Goal: Task Accomplishment & Management: Complete application form

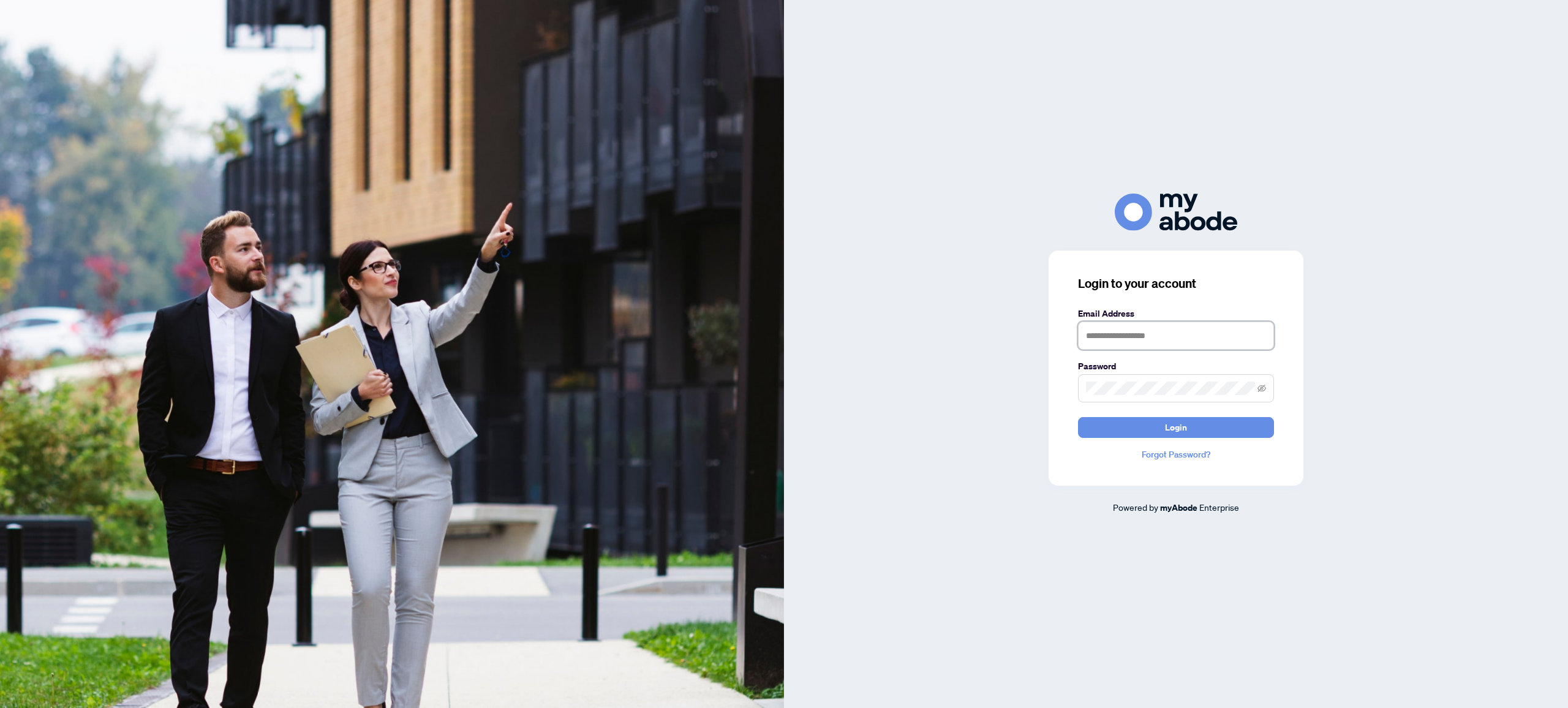
click at [1159, 338] on input "text" at bounding box center [1175, 335] width 196 height 28
type input "**********"
click at [1078, 417] on button "Login" at bounding box center [1175, 427] width 196 height 21
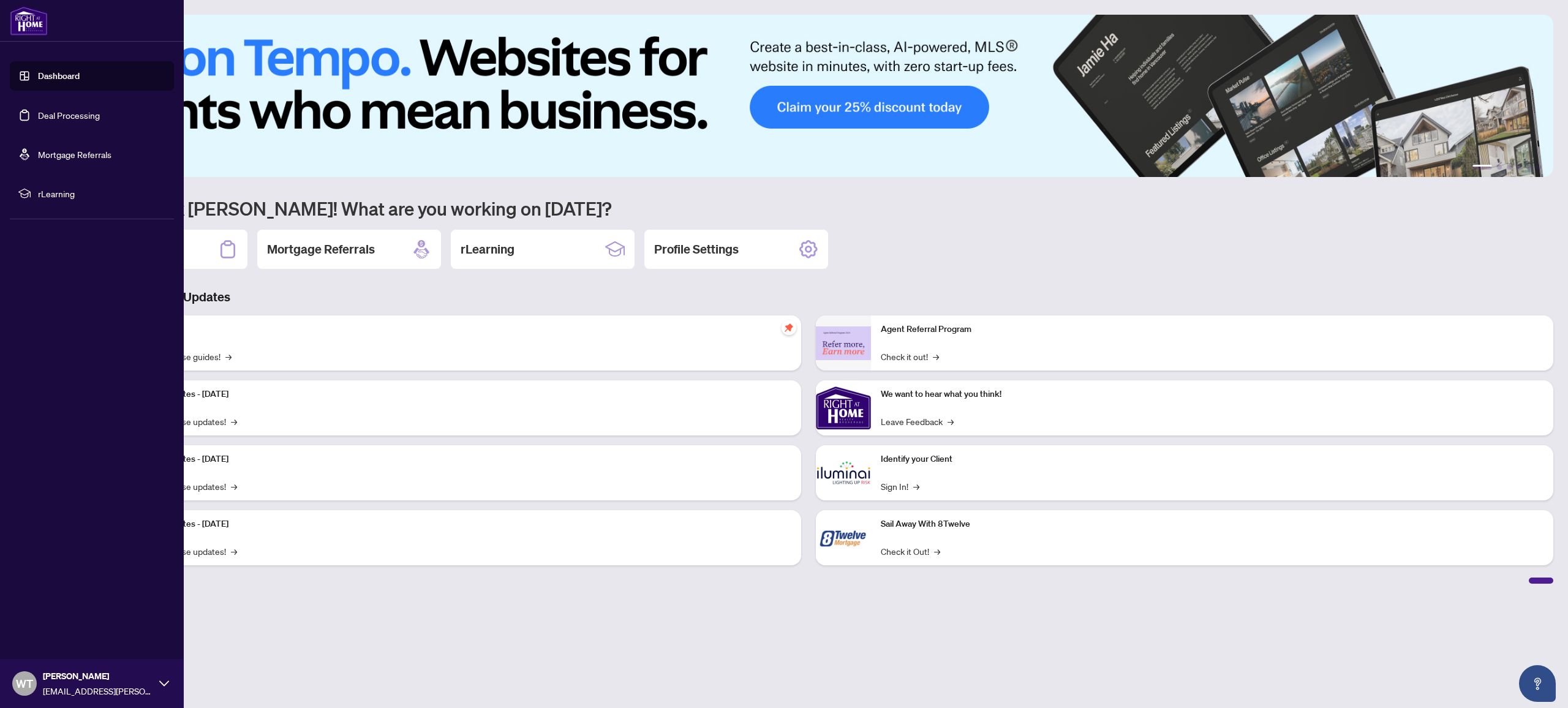
click at [38, 70] on link "Dashboard" at bounding box center [59, 76] width 42 height 11
click at [38, 71] on link "Dashboard" at bounding box center [59, 76] width 42 height 11
click at [89, 117] on link "Deal Processing" at bounding box center [69, 115] width 62 height 11
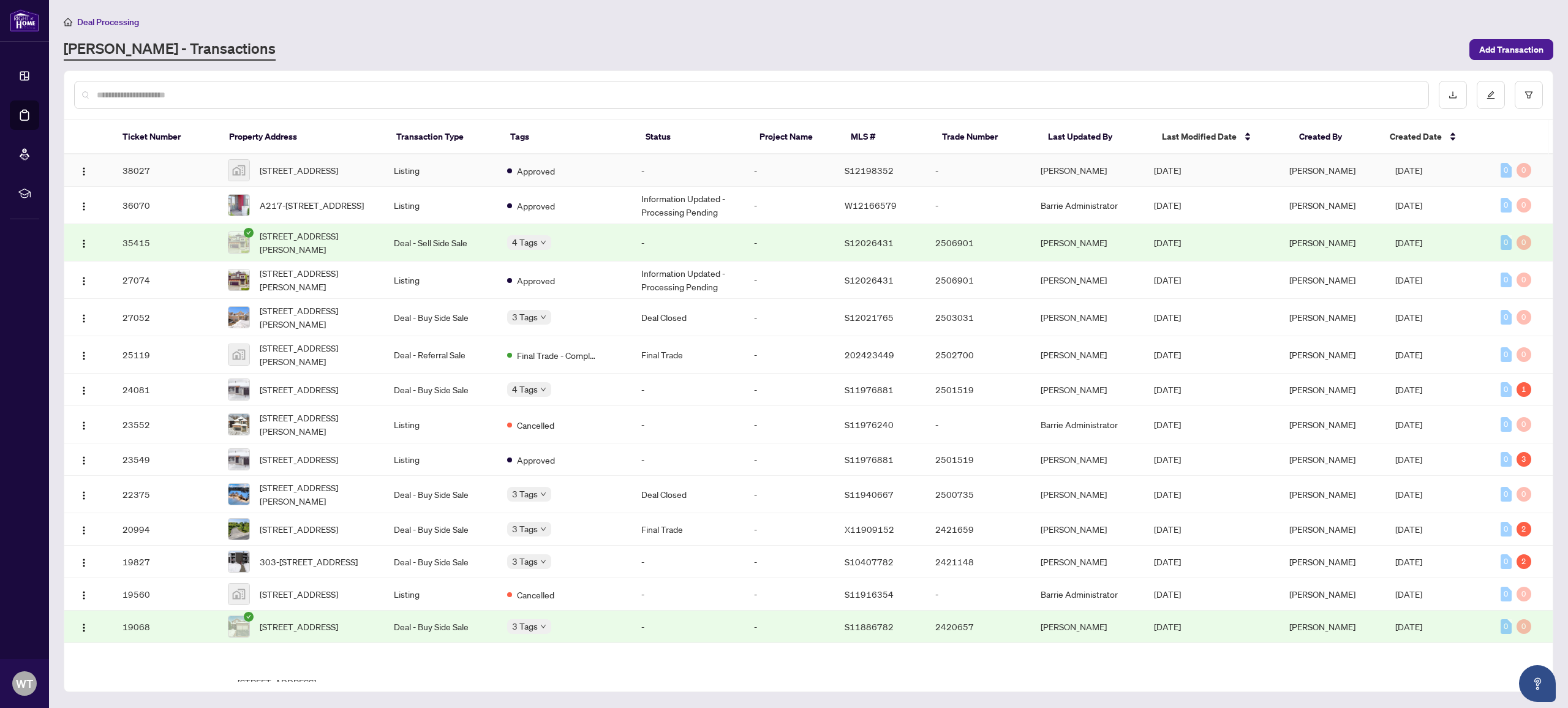
click at [136, 166] on td "38027" at bounding box center [165, 170] width 105 height 32
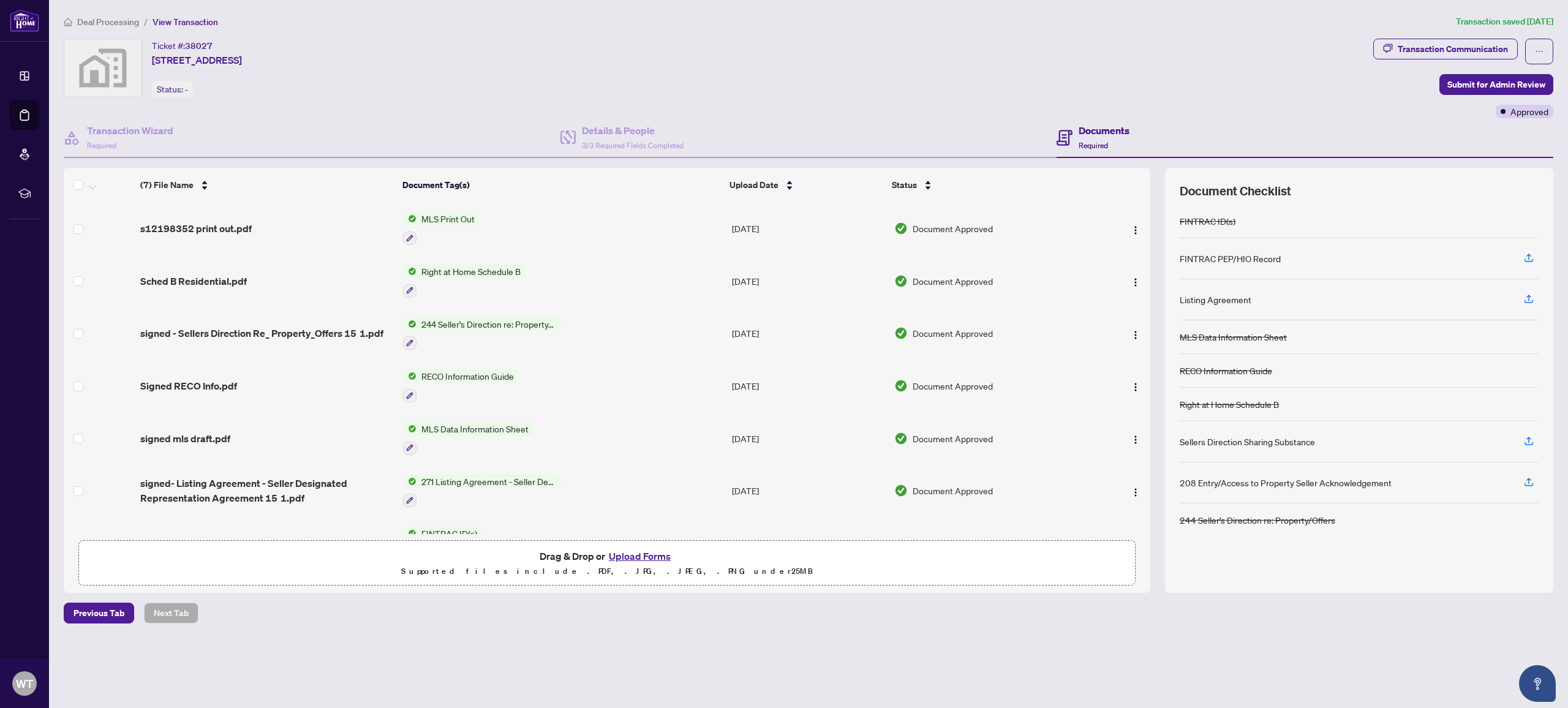
click at [640, 552] on button "Upload Forms" at bounding box center [639, 556] width 69 height 16
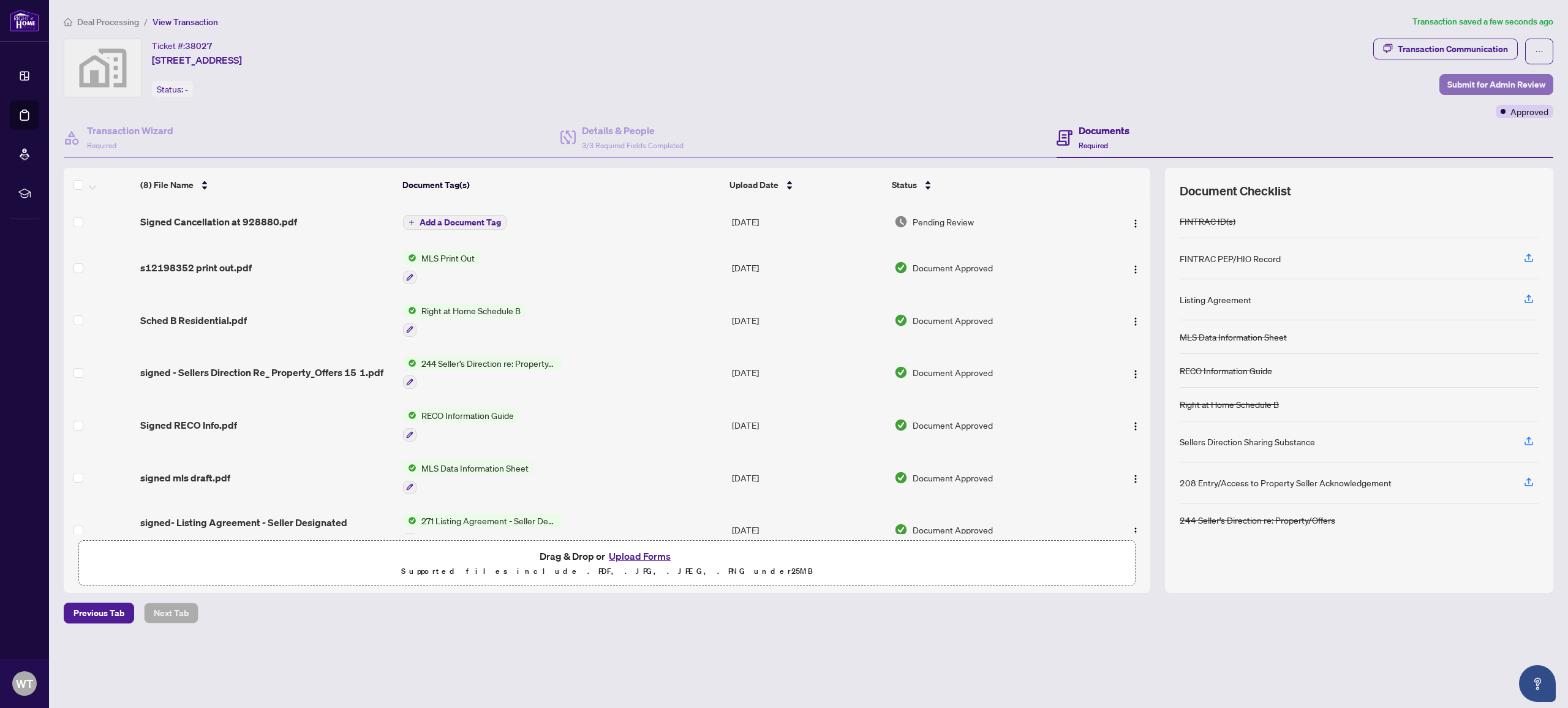
click at [1458, 88] on span "Submit for Admin Review" at bounding box center [1496, 84] width 98 height 20
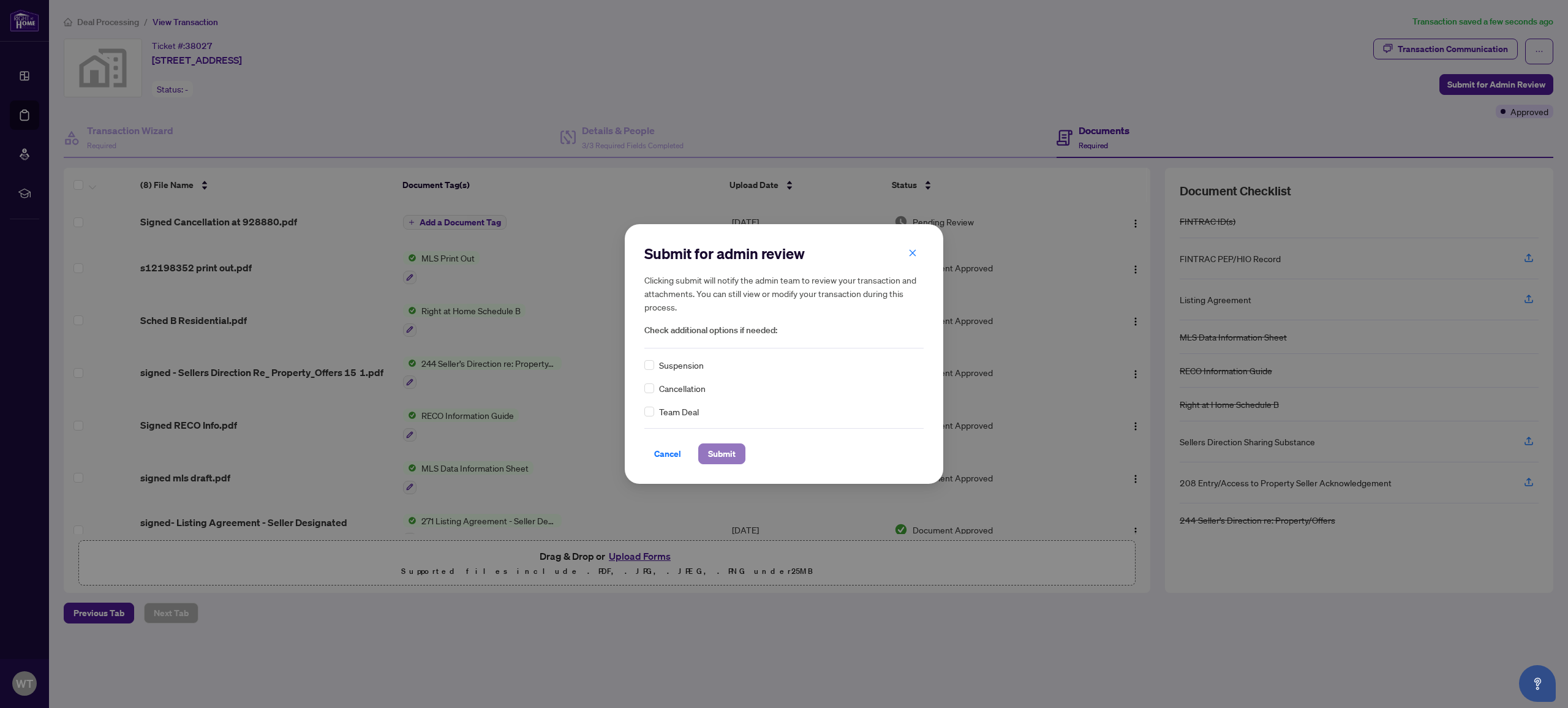
click at [717, 456] on span "Submit" at bounding box center [722, 454] width 28 height 20
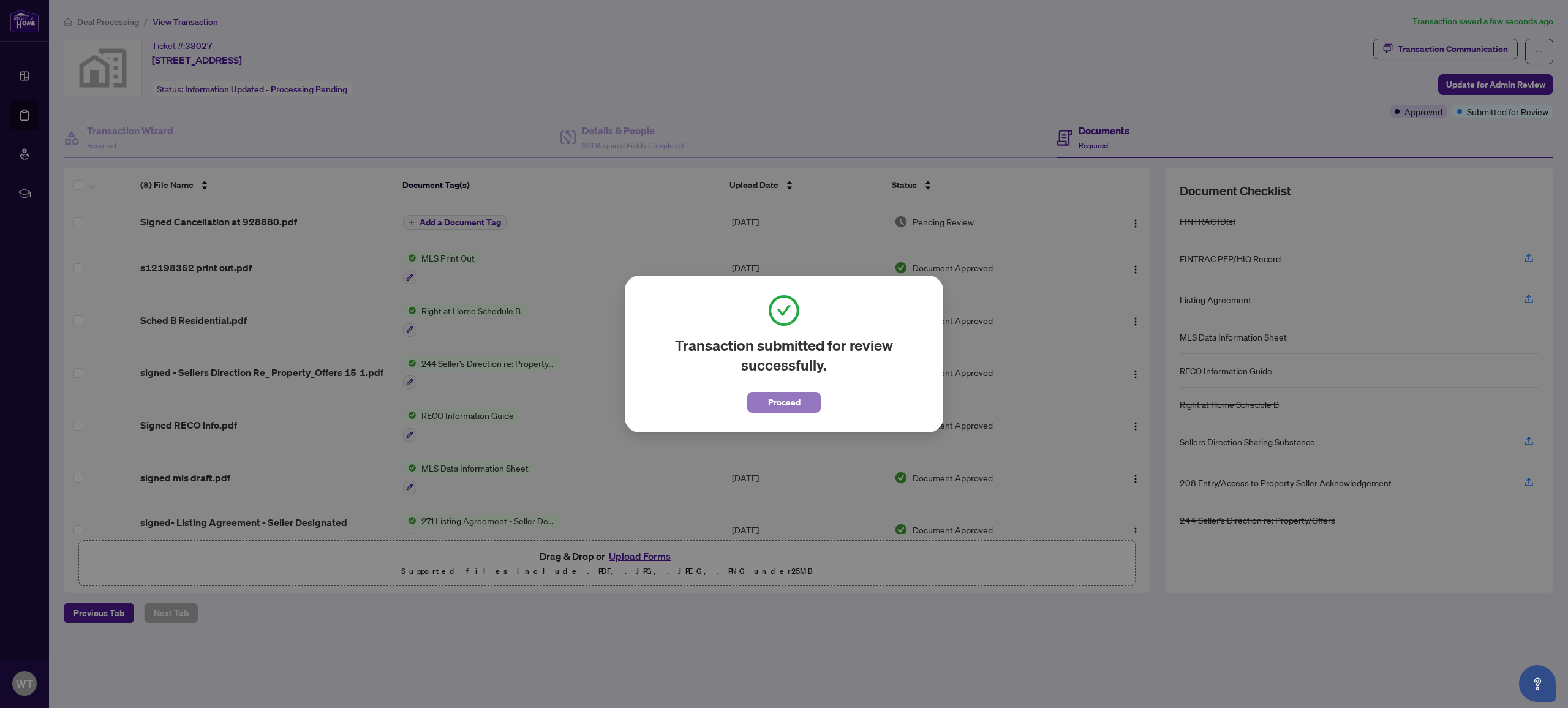
click at [777, 404] on span "Proceed" at bounding box center [784, 402] width 32 height 20
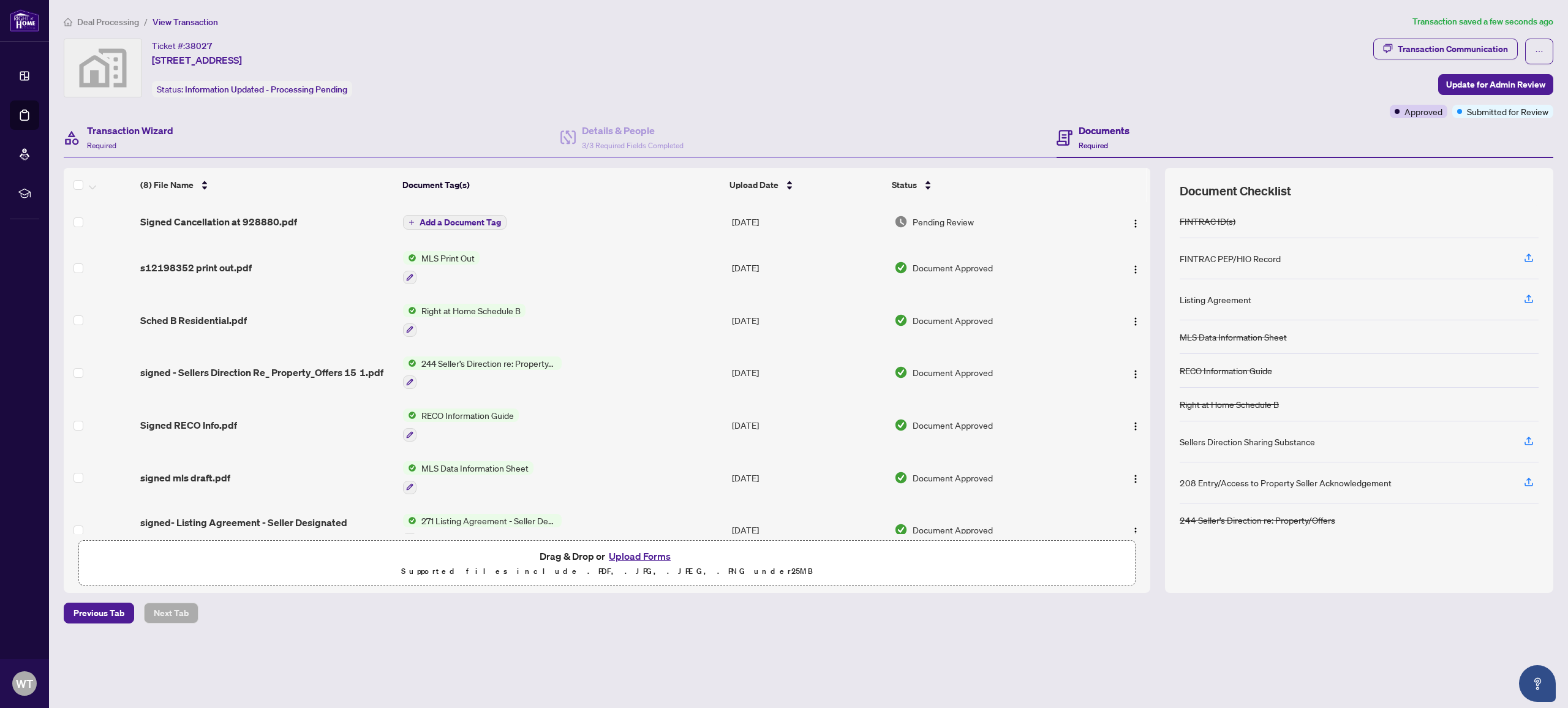
drag, startPoint x: 370, startPoint y: 140, endPoint x: 109, endPoint y: 129, distance: 261.2
click at [370, 140] on div "Transaction Wizard Required" at bounding box center [312, 138] width 497 height 40
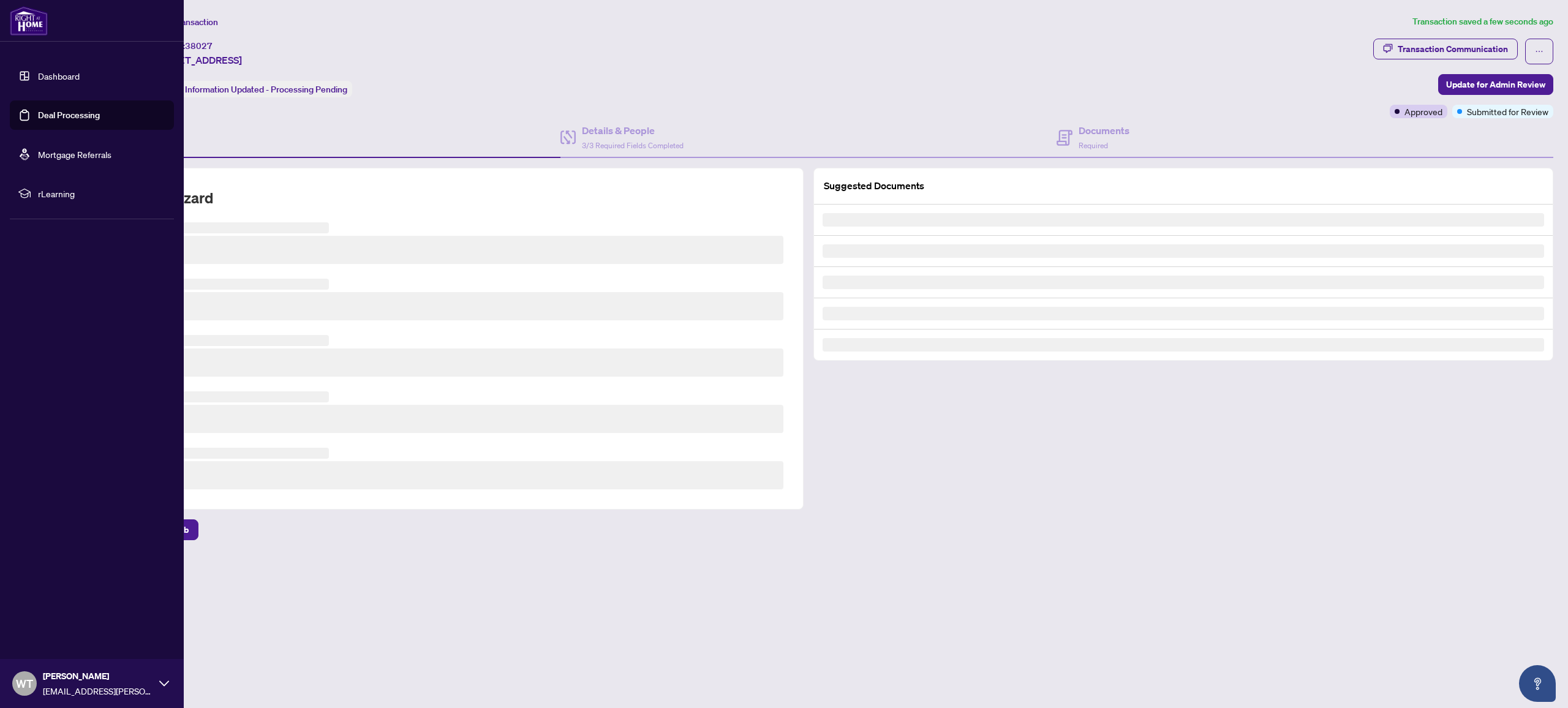
click at [38, 116] on link "Deal Processing" at bounding box center [69, 115] width 62 height 11
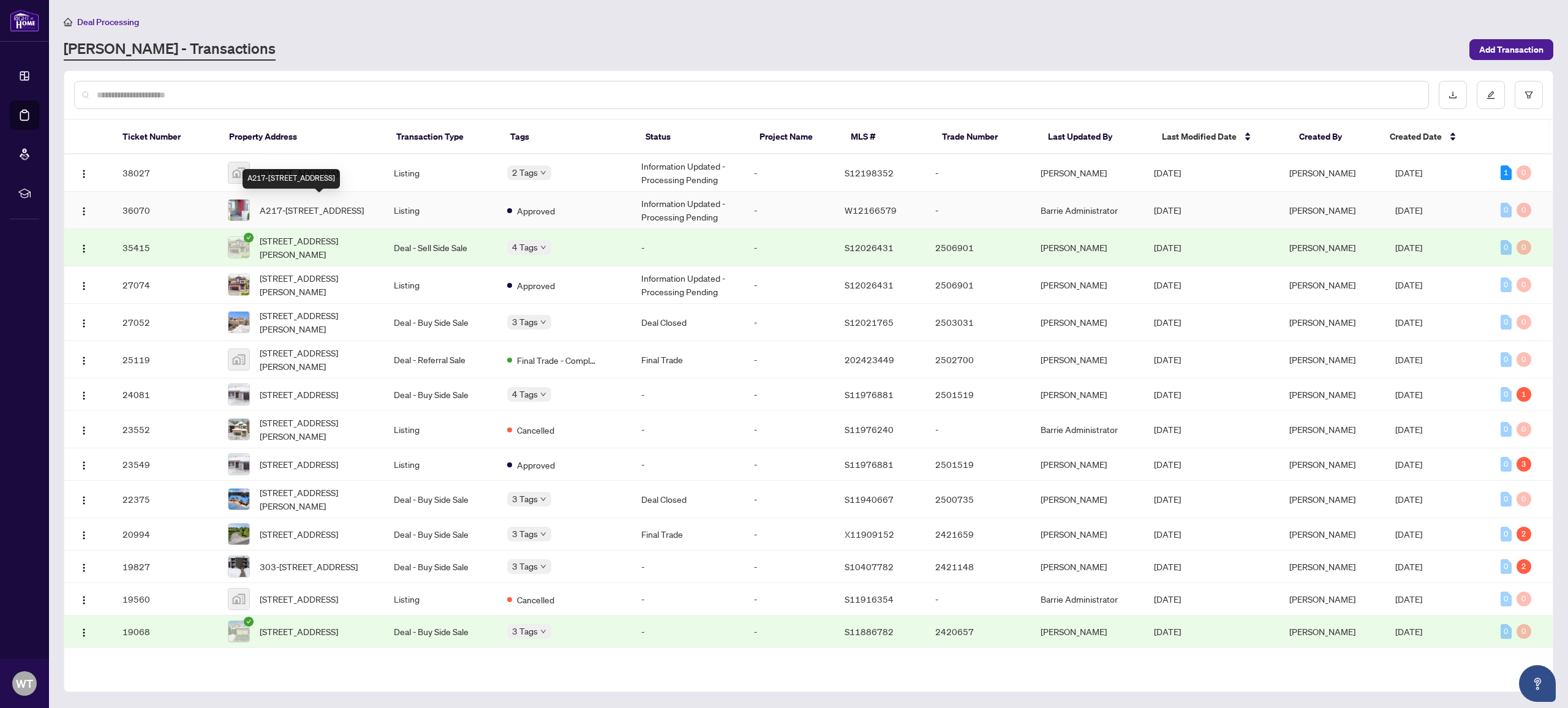
click at [300, 211] on span "A217-[STREET_ADDRESS]" at bounding box center [312, 210] width 104 height 13
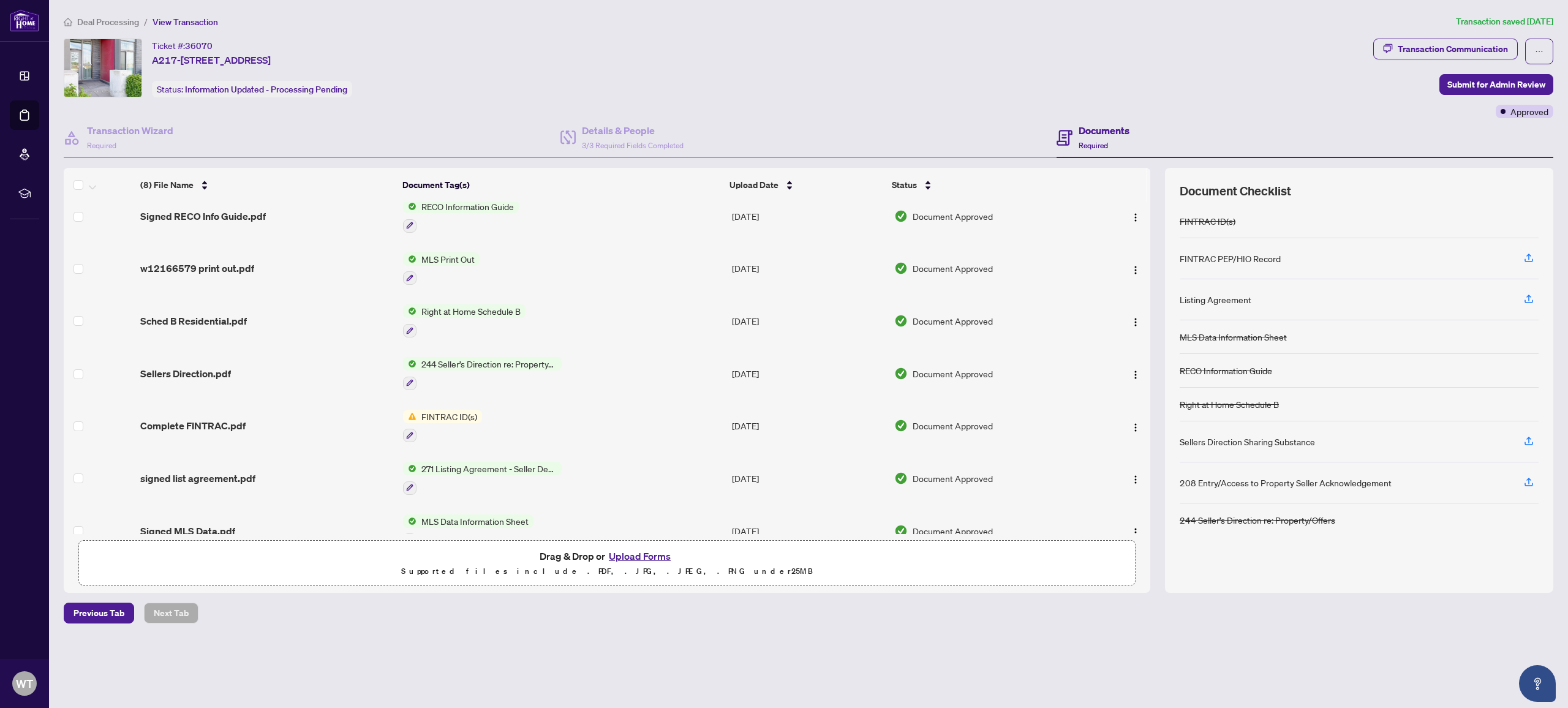
scroll to position [90, 0]
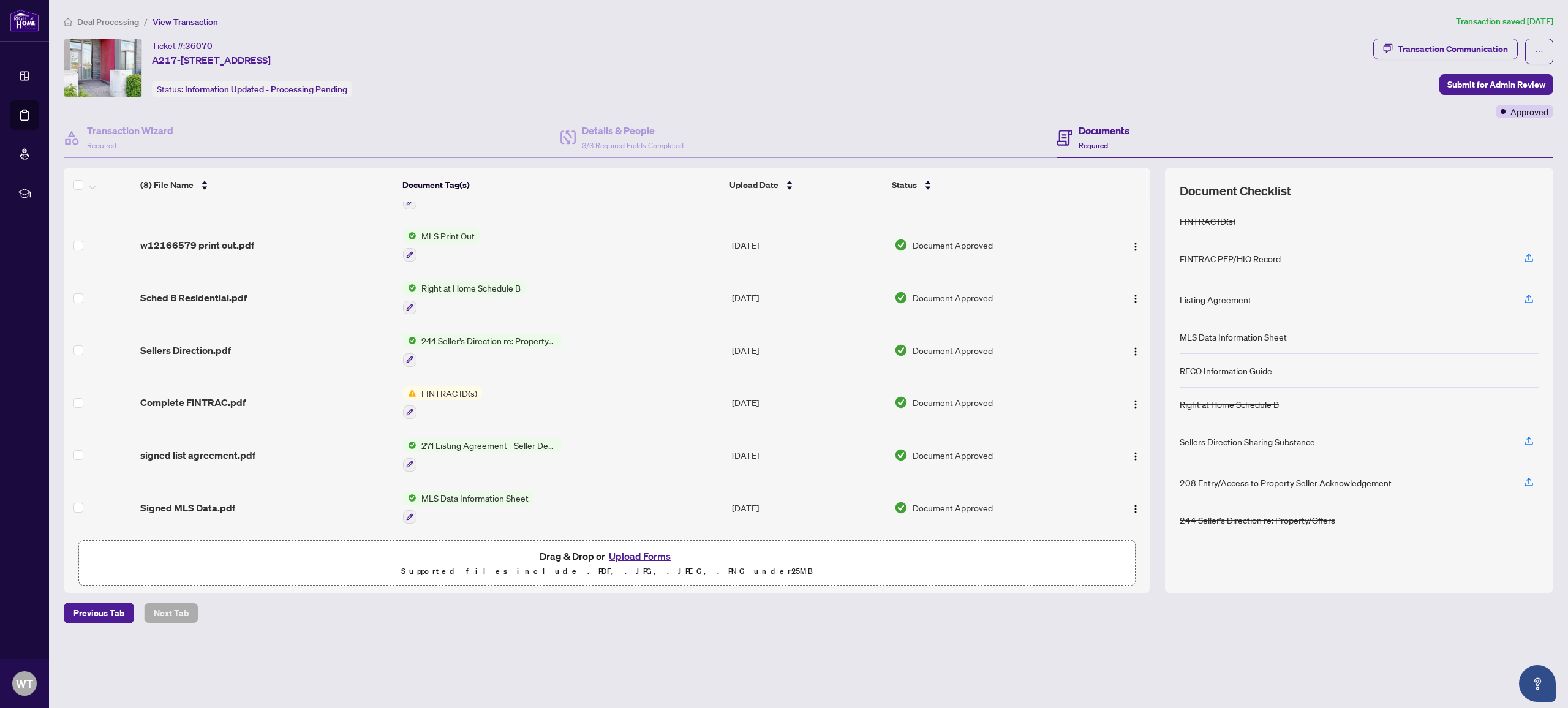
click at [446, 389] on span "FINTRAC ID(s)" at bounding box center [449, 393] width 65 height 13
click at [437, 453] on span "FINTRAC ID(s)" at bounding box center [420, 450] width 65 height 13
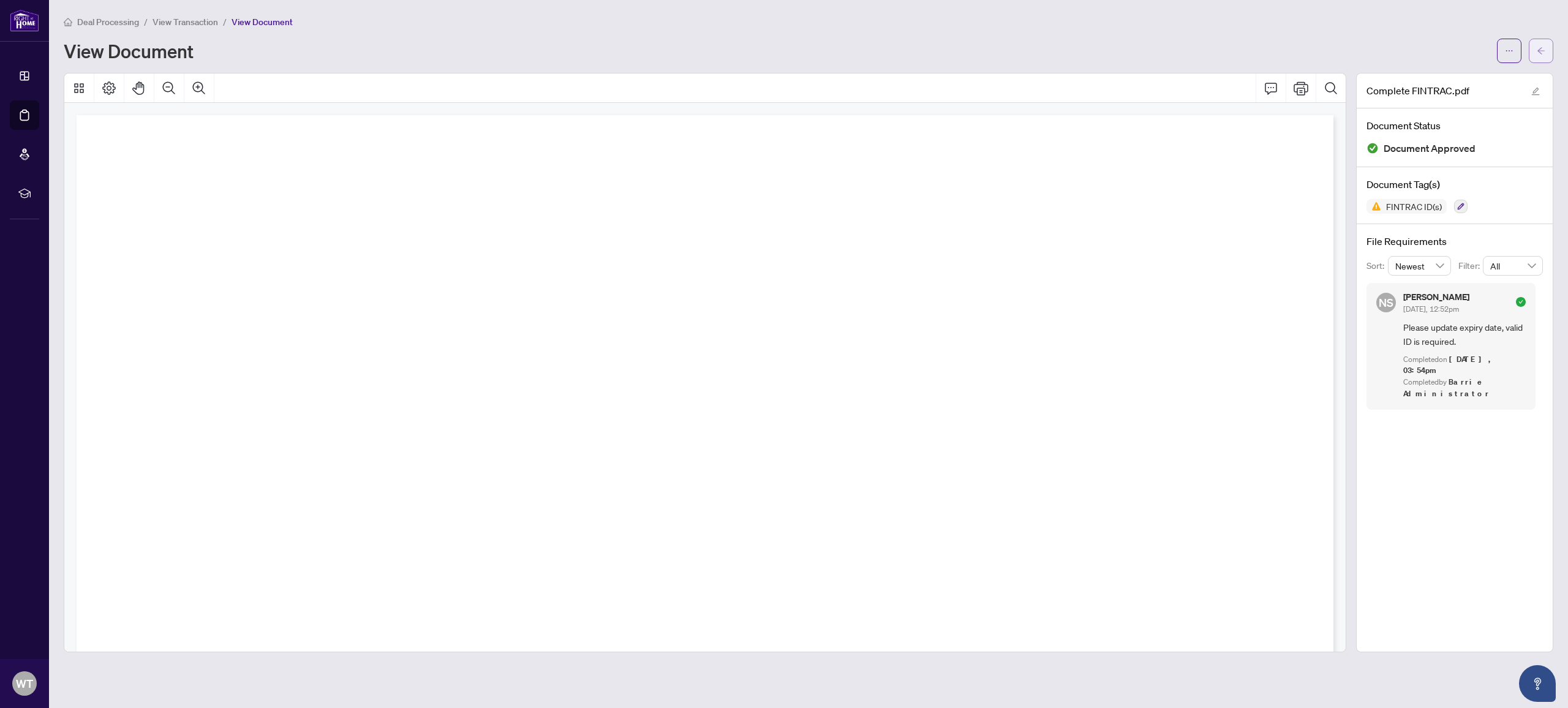
click at [1544, 50] on icon "arrow-left" at bounding box center [1540, 51] width 7 height 7
